Goal: Transaction & Acquisition: Subscribe to service/newsletter

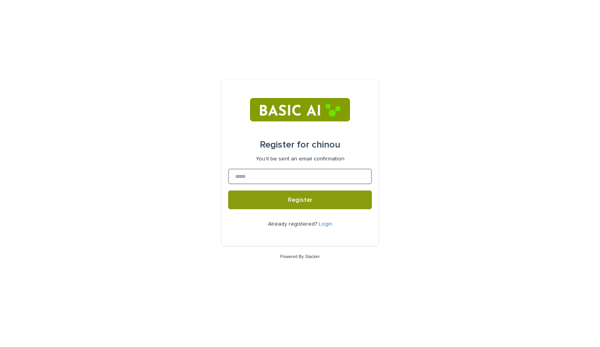
click at [302, 183] on input at bounding box center [300, 177] width 144 height 16
type input "**********"
click at [299, 203] on span "Register" at bounding box center [300, 200] width 25 height 6
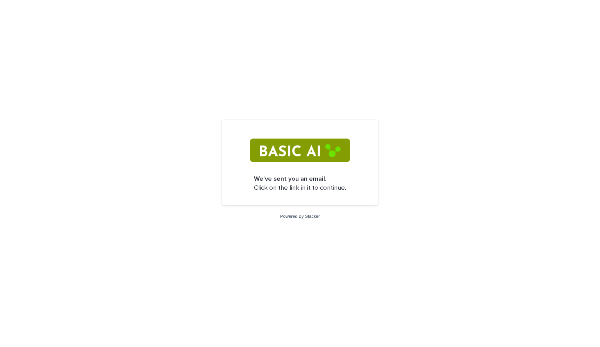
click at [311, 160] on img at bounding box center [300, 150] width 100 height 23
click at [303, 184] on p "We've sent you an email. Click on the link in it to continue." at bounding box center [300, 184] width 92 height 18
click at [296, 192] on p "We've sent you an email. Click on the link in it to continue." at bounding box center [300, 184] width 92 height 18
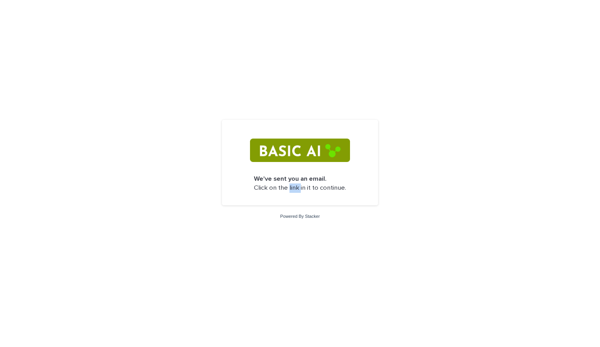
click at [296, 192] on p "We've sent you an email. Click on the link in it to continue." at bounding box center [300, 184] width 92 height 18
